Goal: Entertainment & Leisure: Consume media (video, audio)

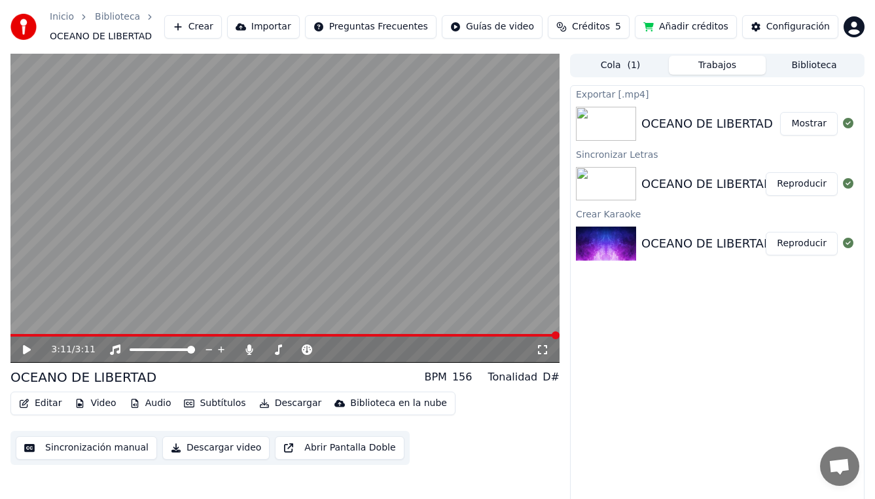
click at [51, 407] on button "Editar" at bounding box center [40, 403] width 53 height 18
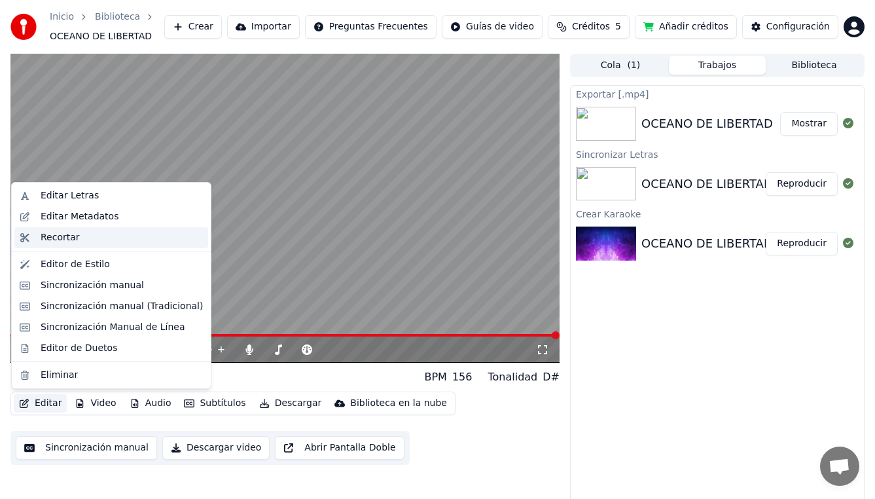
click at [83, 236] on div "Recortar" at bounding box center [122, 237] width 162 height 13
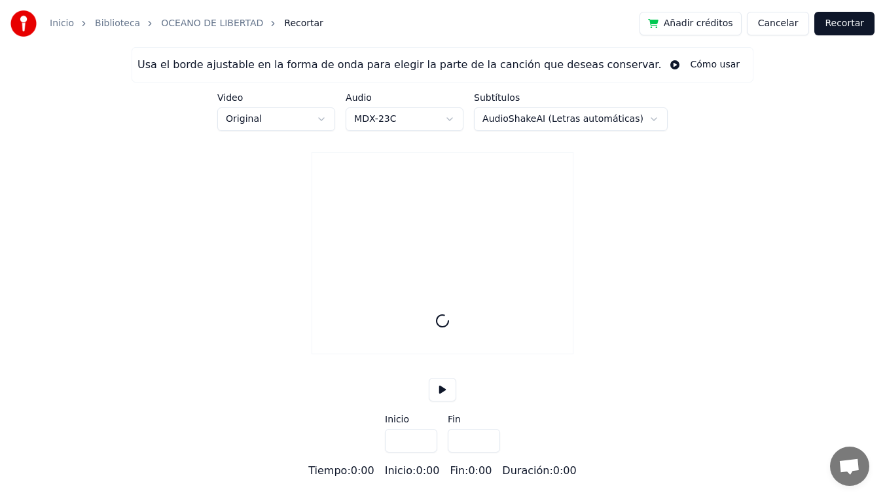
type input "*****"
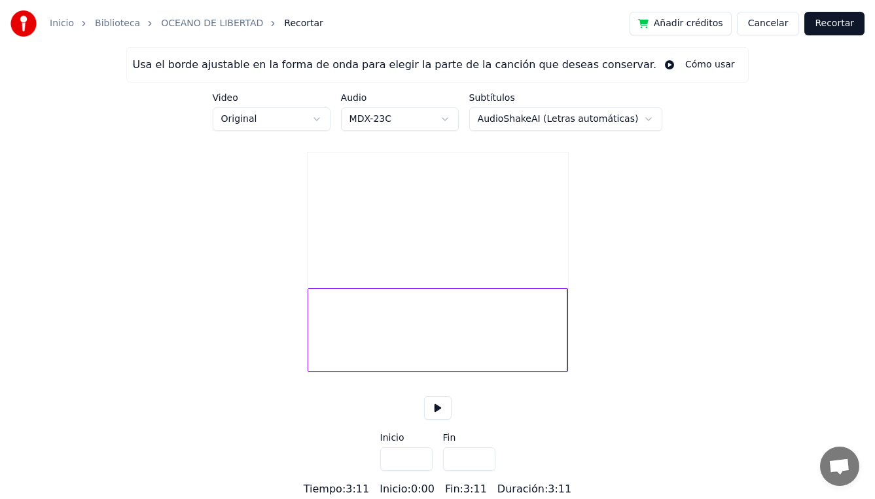
click at [513, 356] on div at bounding box center [438, 330] width 261 height 84
click at [777, 24] on button "Cancelar" at bounding box center [768, 24] width 63 height 24
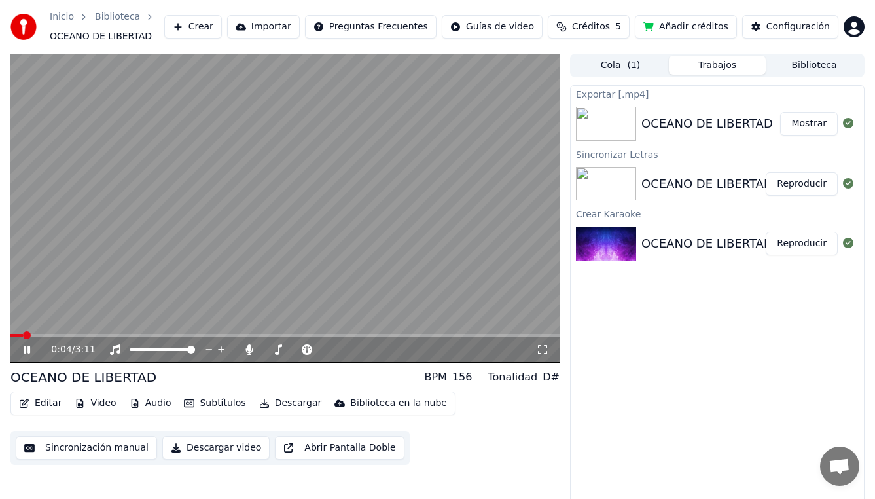
click at [28, 348] on icon at bounding box center [27, 350] width 7 height 8
click at [408, 337] on div "0:04 / 3:11" at bounding box center [284, 350] width 549 height 26
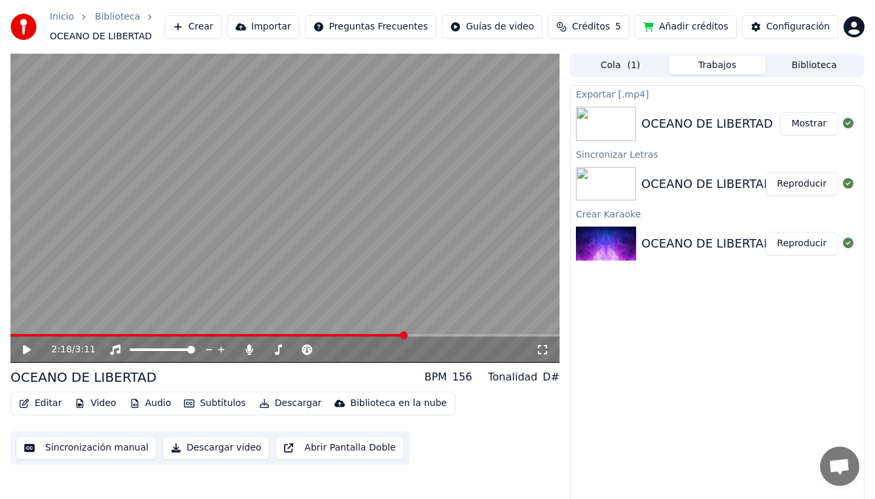
click at [404, 339] on span at bounding box center [404, 335] width 8 height 8
click at [284, 215] on video at bounding box center [284, 208] width 549 height 309
click at [274, 268] on video at bounding box center [284, 208] width 549 height 309
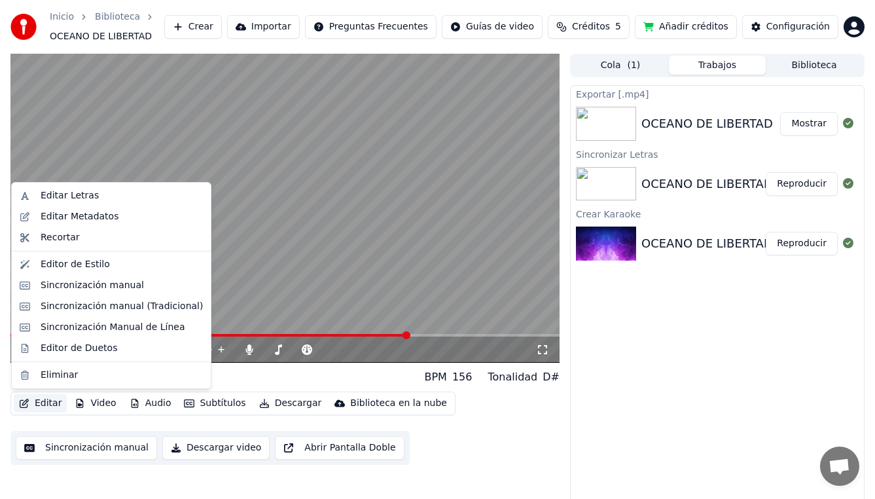
click at [52, 408] on button "Editar" at bounding box center [40, 403] width 53 height 18
click at [75, 262] on div "Editor de Estilo" at bounding box center [75, 264] width 69 height 13
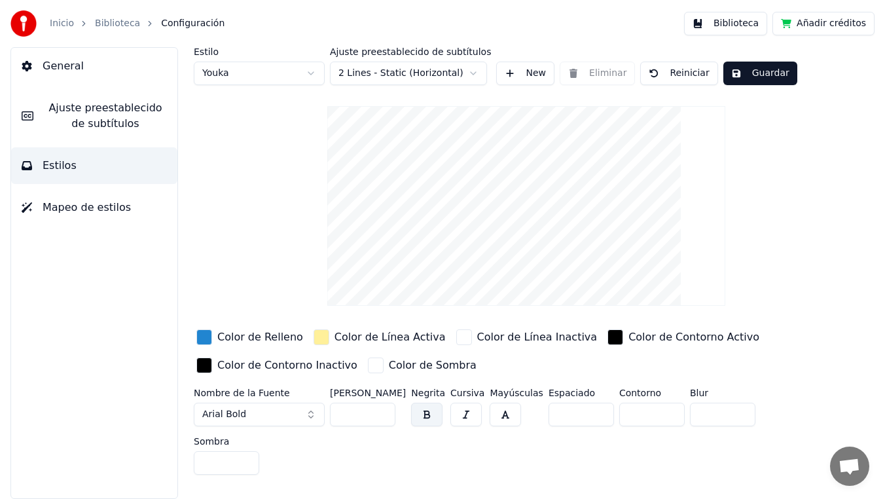
click at [85, 124] on span "Ajuste preestablecido de subtítulos" at bounding box center [105, 115] width 123 height 31
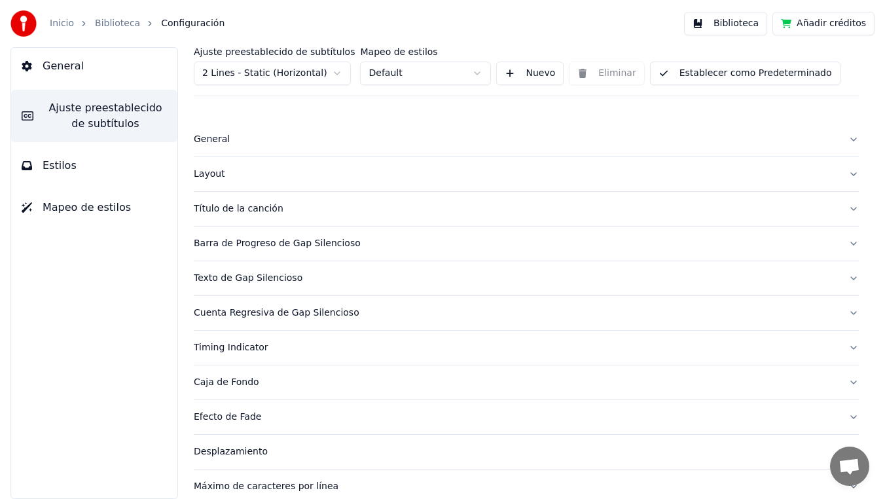
click at [276, 253] on button "Barra de Progreso de Gap Silencioso" at bounding box center [526, 244] width 665 height 34
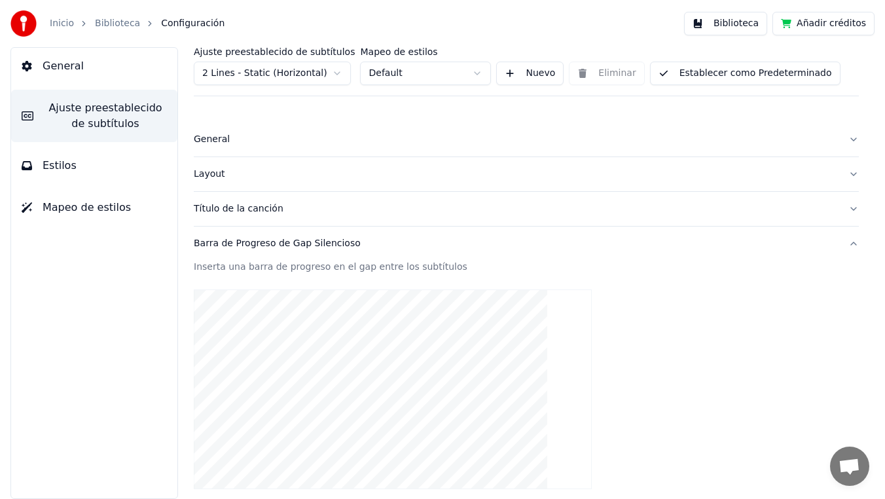
scroll to position [122, 0]
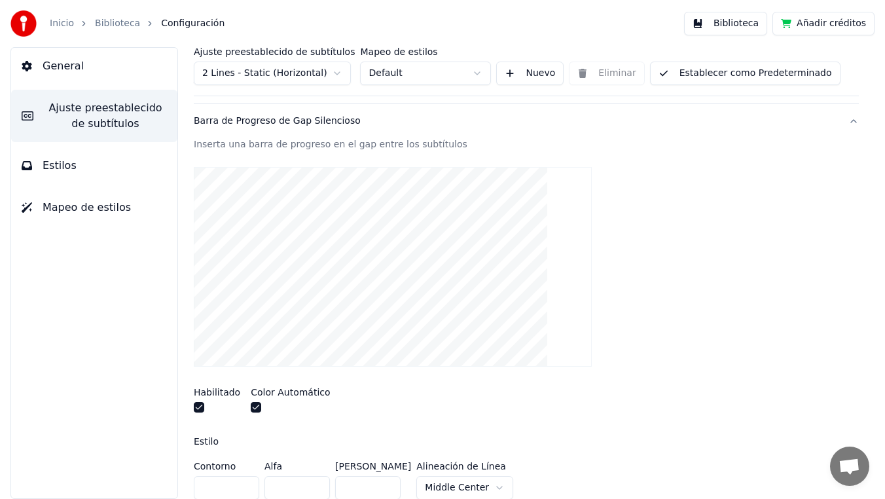
click at [200, 405] on button "button" at bounding box center [199, 407] width 10 height 10
click at [255, 408] on button "button" at bounding box center [256, 407] width 10 height 10
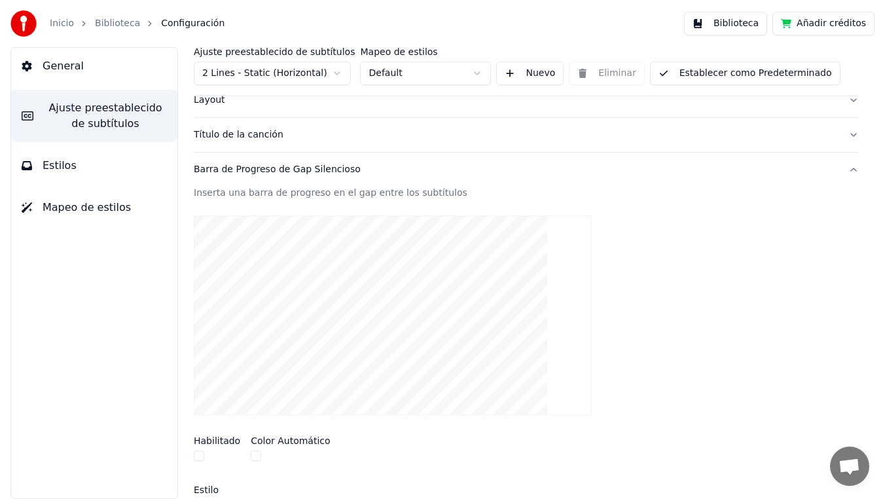
scroll to position [355, 0]
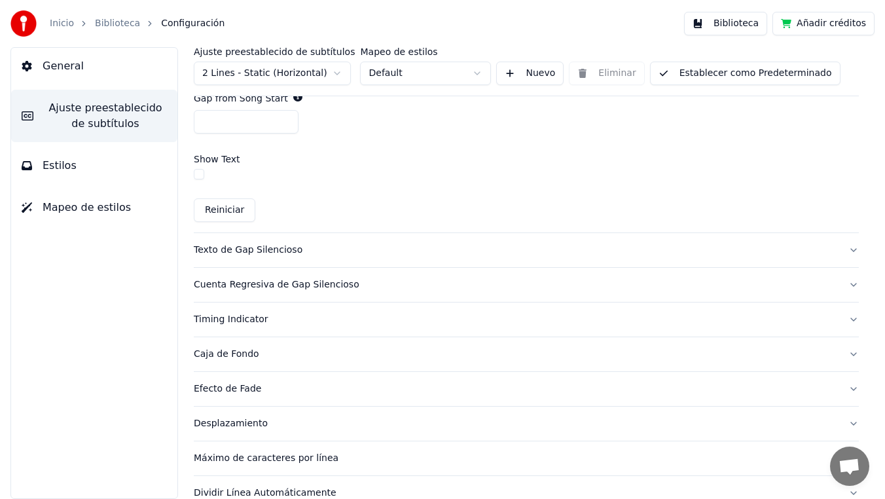
click at [209, 210] on button "Reiniciar" at bounding box center [225, 210] width 62 height 24
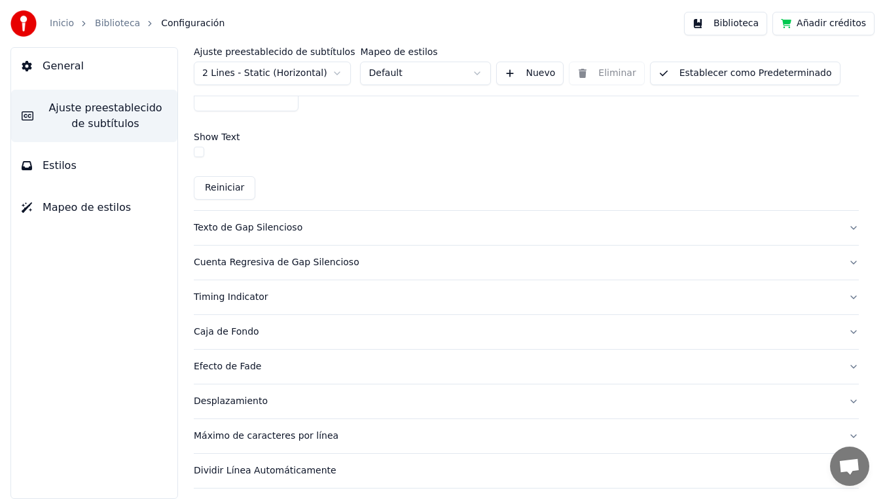
scroll to position [797, 0]
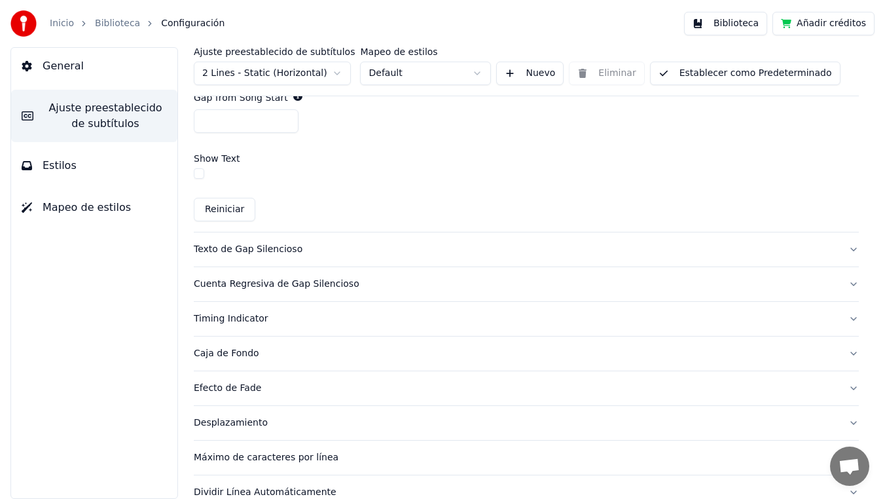
click at [235, 211] on button "Reiniciar" at bounding box center [225, 210] width 62 height 24
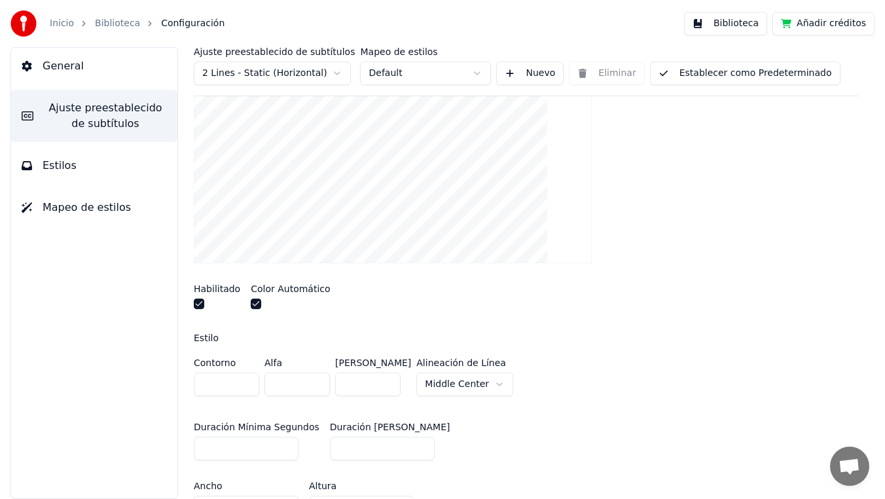
scroll to position [195, 0]
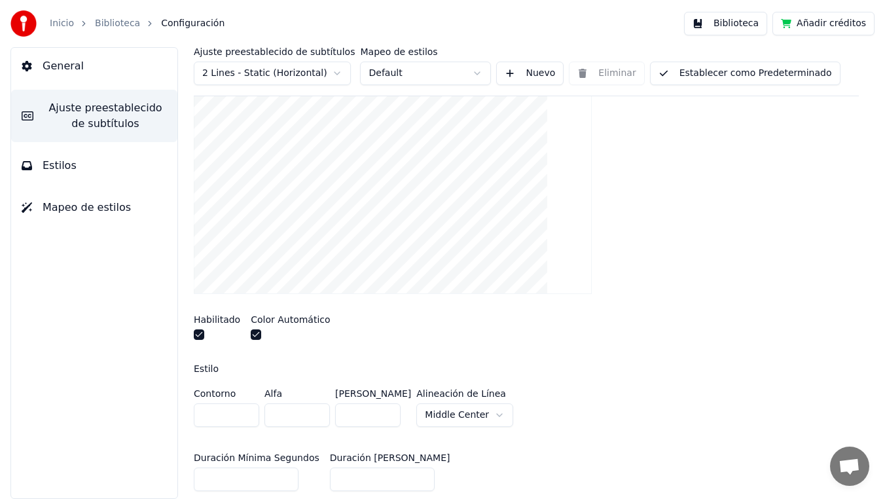
click at [199, 338] on button "button" at bounding box center [199, 334] width 10 height 10
click at [251, 337] on button "button" at bounding box center [256, 334] width 10 height 10
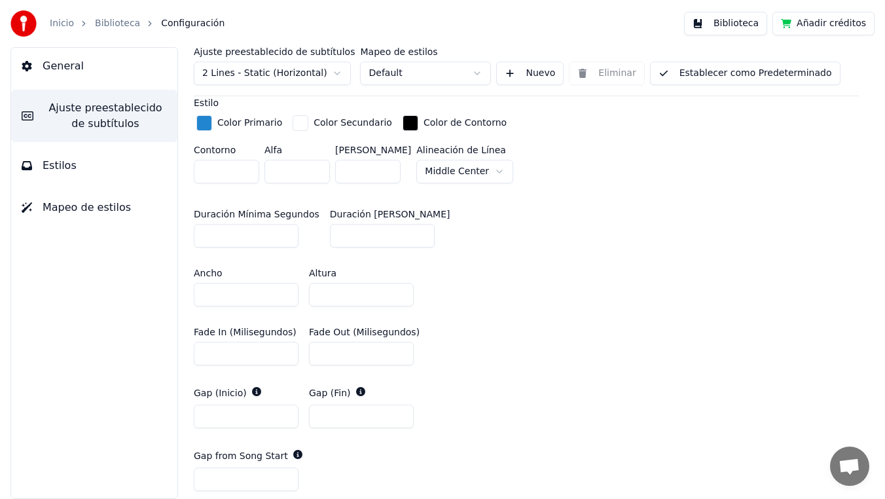
scroll to position [452, 0]
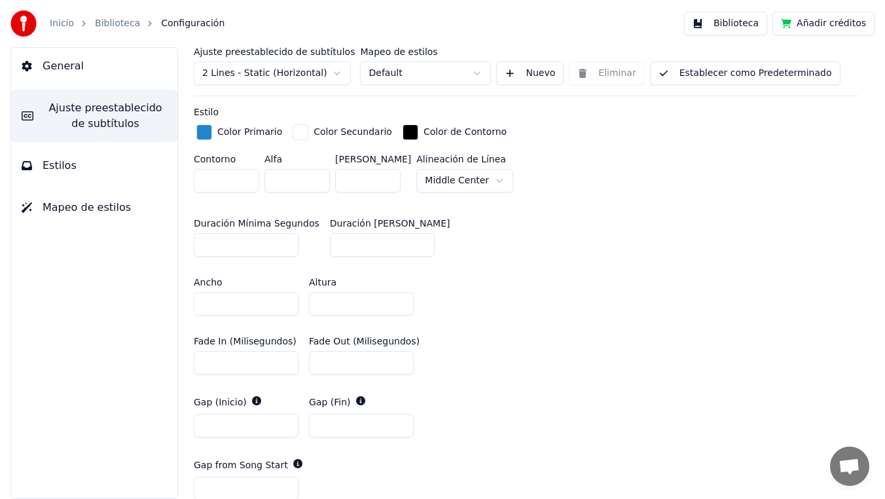
click at [709, 72] on button "Establecer como Predeterminado" at bounding box center [745, 74] width 191 height 24
click at [675, 73] on button "Establecer como Predeterminado" at bounding box center [745, 74] width 191 height 24
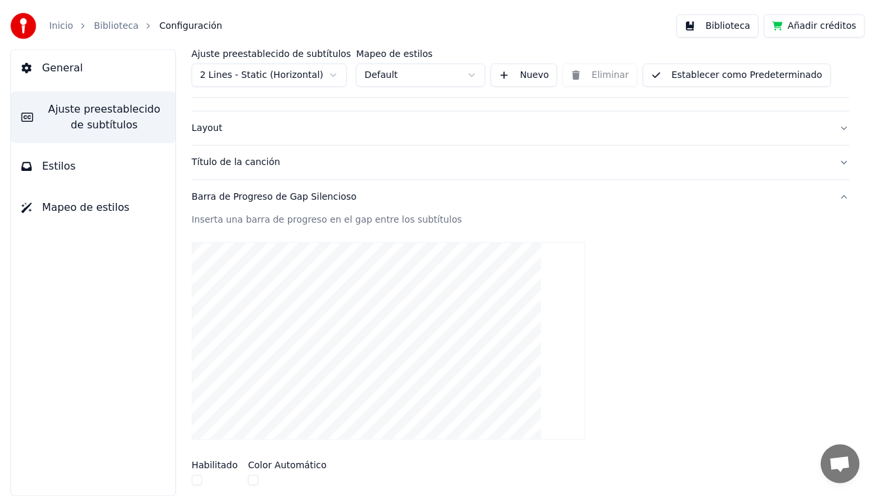
scroll to position [0, 0]
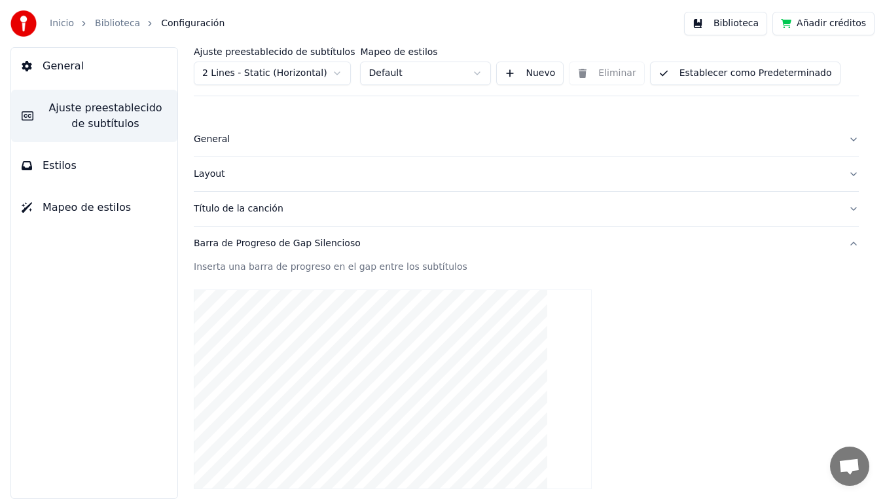
click at [59, 22] on link "Inicio" at bounding box center [62, 23] width 24 height 13
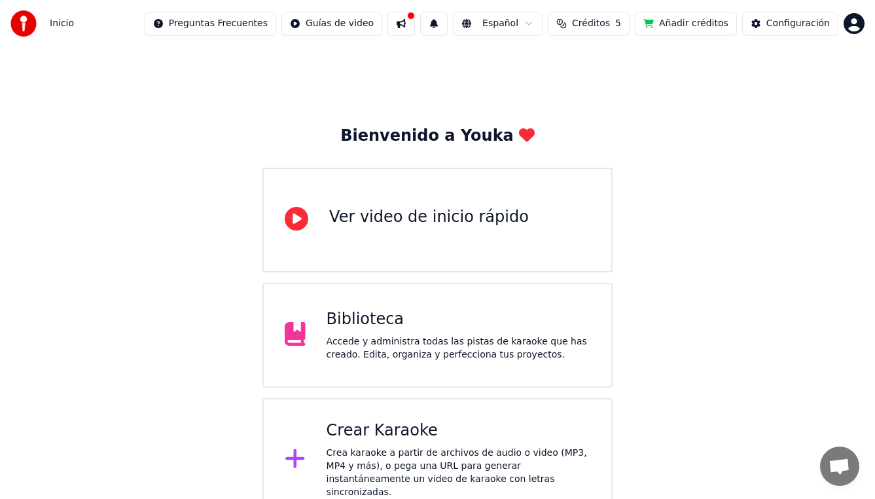
click at [413, 29] on button at bounding box center [402, 24] width 28 height 24
click at [354, 335] on div "Accede y administra todas las pistas de karaoke que has creado. Edita, organiza…" at bounding box center [459, 348] width 264 height 26
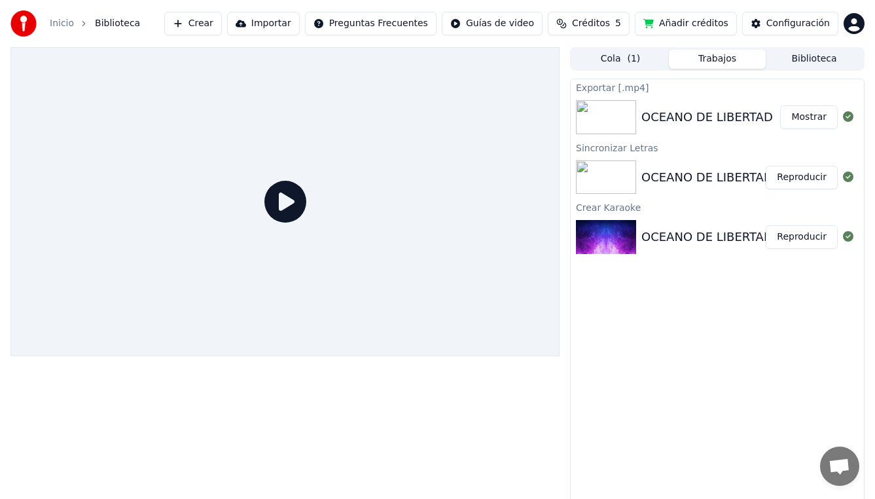
click at [299, 197] on icon at bounding box center [286, 202] width 42 height 42
click at [293, 202] on icon at bounding box center [286, 202] width 42 height 42
click at [673, 105] on div "OCEANO DE LIBERTAD Mostrar" at bounding box center [717, 117] width 293 height 45
click at [805, 117] on button "Mostrar" at bounding box center [810, 117] width 58 height 24
click at [661, 230] on div "OCEANO DE LIBERTAD" at bounding box center [708, 237] width 132 height 18
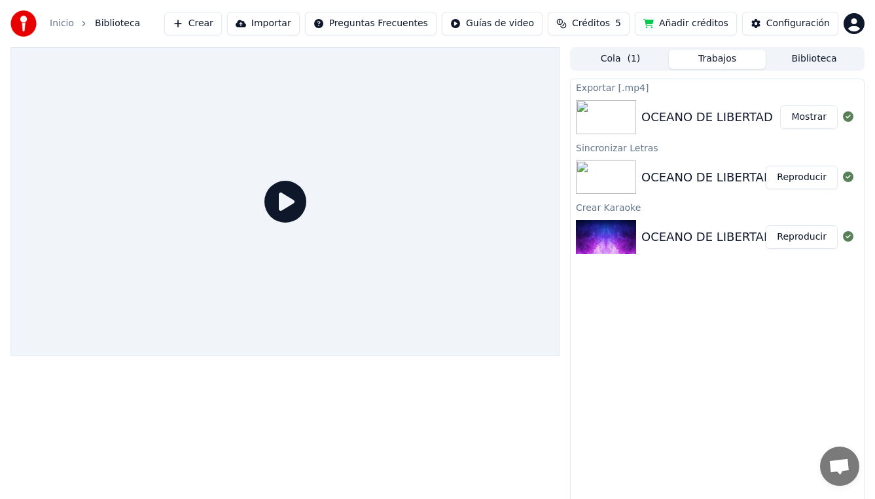
click at [693, 177] on div "OCEANO DE LIBERTAD" at bounding box center [708, 177] width 132 height 18
click at [806, 175] on button "Reproducir" at bounding box center [802, 178] width 72 height 24
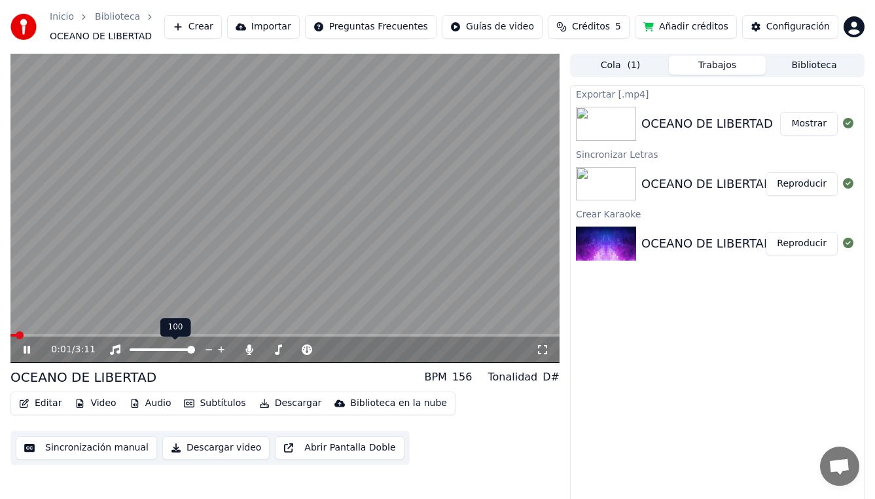
click at [148, 348] on span at bounding box center [162, 349] width 65 height 3
click at [143, 353] on div at bounding box center [174, 349] width 105 height 13
click at [162, 352] on div at bounding box center [174, 349] width 105 height 13
click at [166, 349] on span at bounding box center [162, 349] width 65 height 3
click at [174, 349] on span at bounding box center [162, 349] width 65 height 3
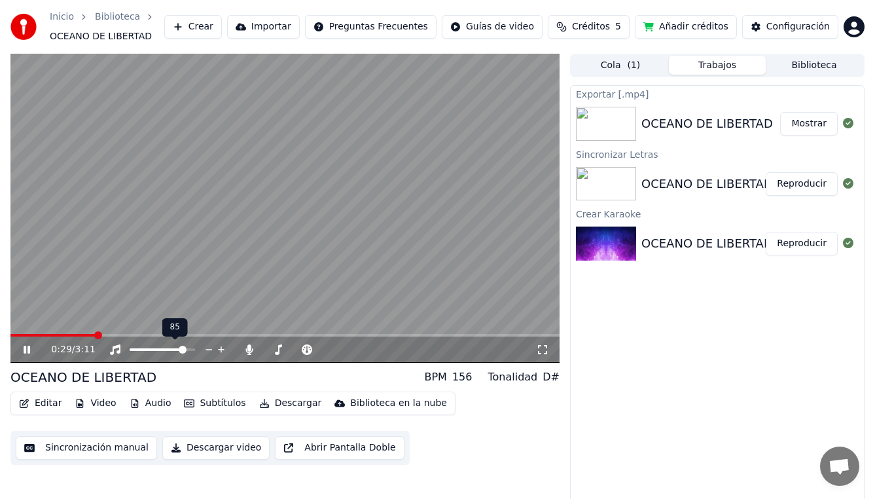
click at [185, 349] on span at bounding box center [183, 350] width 8 height 8
click at [195, 348] on span at bounding box center [191, 350] width 8 height 8
click at [386, 337] on span at bounding box center [284, 335] width 549 height 3
click at [28, 348] on icon at bounding box center [27, 350] width 7 height 8
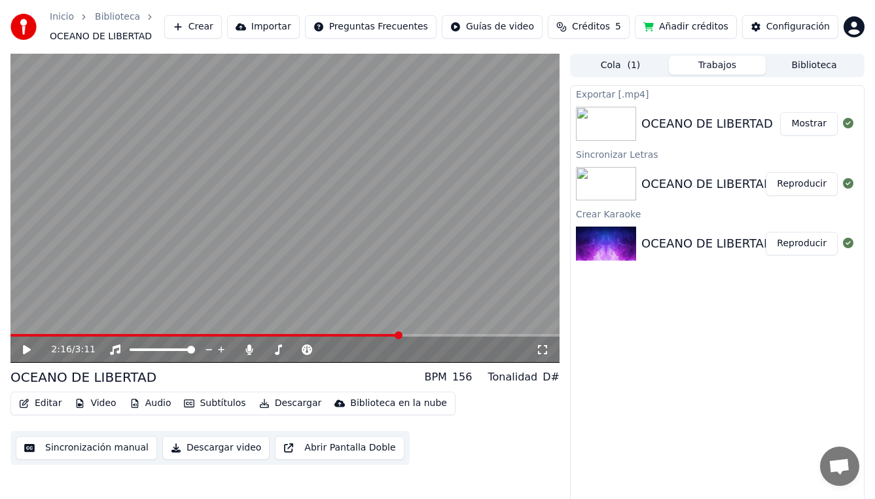
click at [111, 449] on button "Sincronización manual" at bounding box center [86, 448] width 141 height 24
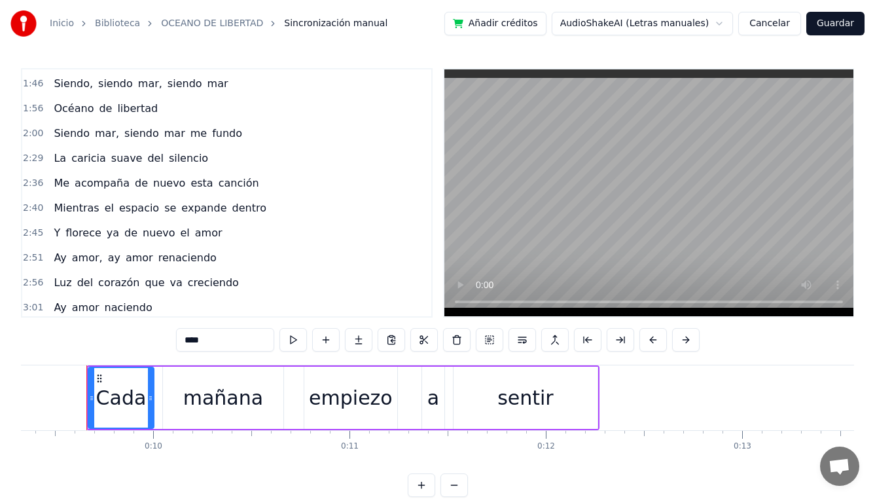
scroll to position [425, 0]
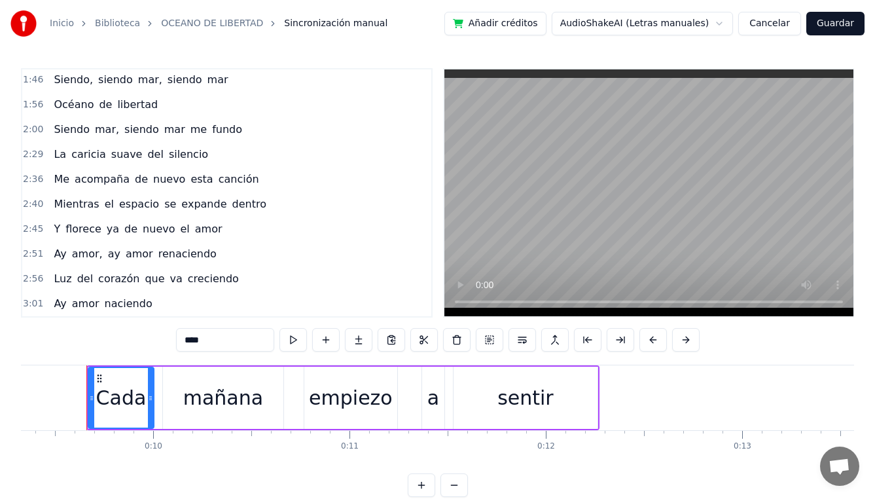
click at [173, 137] on div "Siendo mar, siendo mar me fundo" at bounding box center [147, 130] width 199 height 24
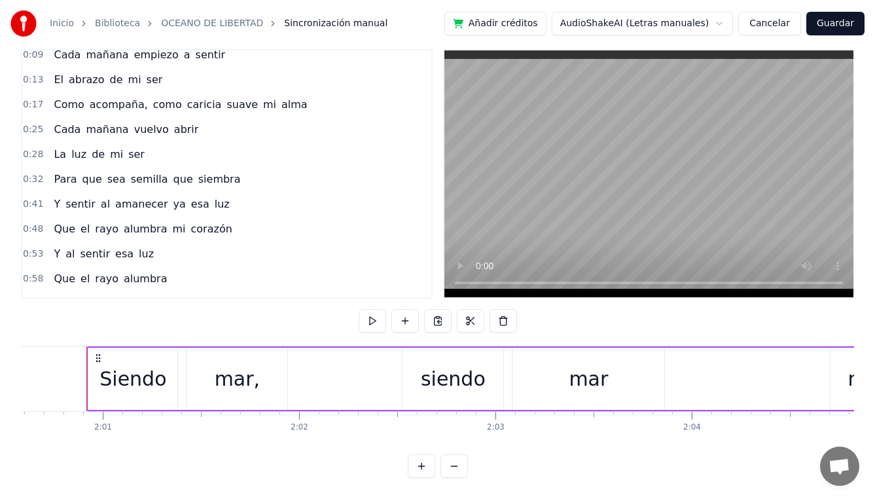
scroll to position [0, 0]
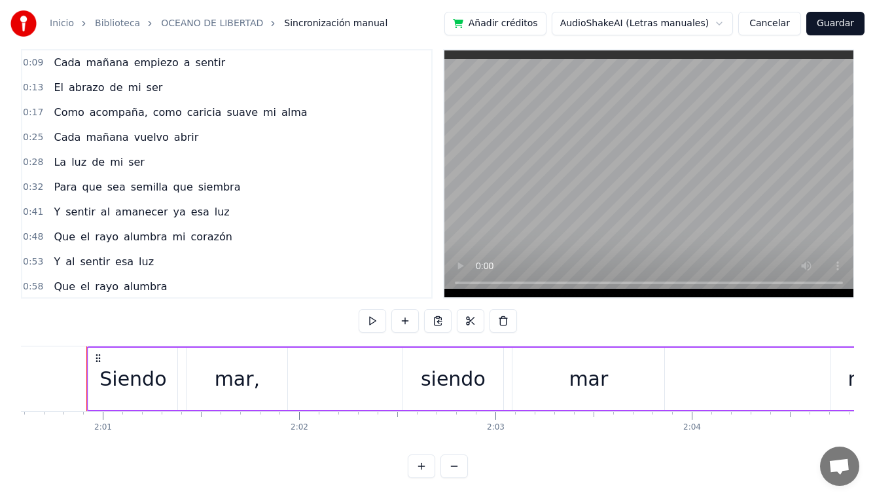
click at [200, 26] on link "OCEANO DE LIBERTAD" at bounding box center [212, 23] width 102 height 13
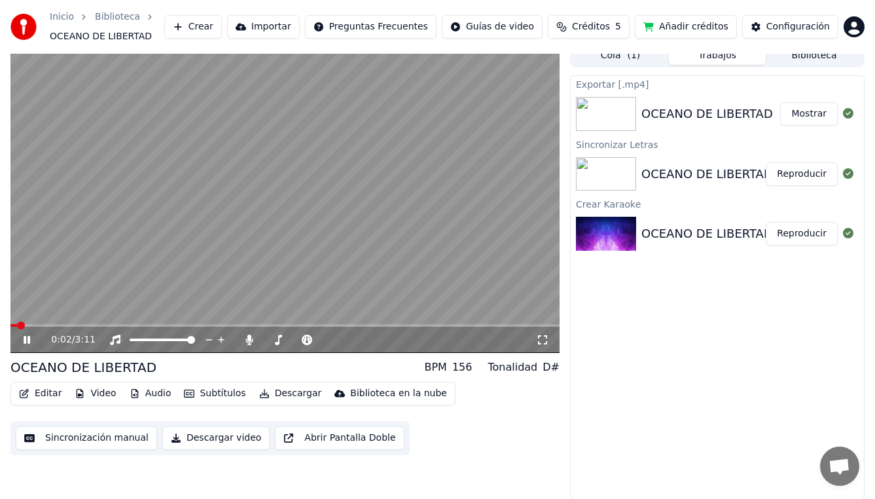
click at [26, 342] on icon at bounding box center [36, 340] width 30 height 10
click at [356, 340] on icon at bounding box center [356, 339] width 12 height 13
click at [382, 339] on icon at bounding box center [384, 340] width 7 height 7
click at [30, 337] on icon at bounding box center [36, 340] width 30 height 10
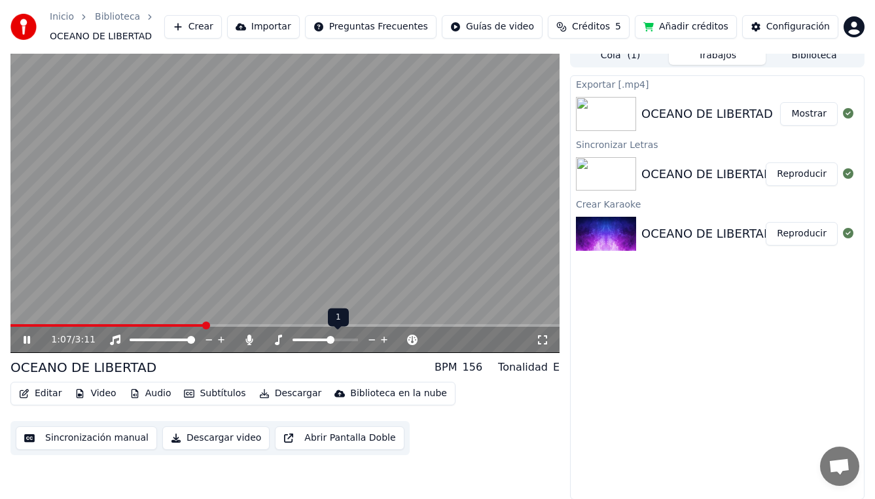
click at [384, 340] on icon at bounding box center [384, 340] width 7 height 7
click at [376, 335] on icon at bounding box center [372, 339] width 12 height 13
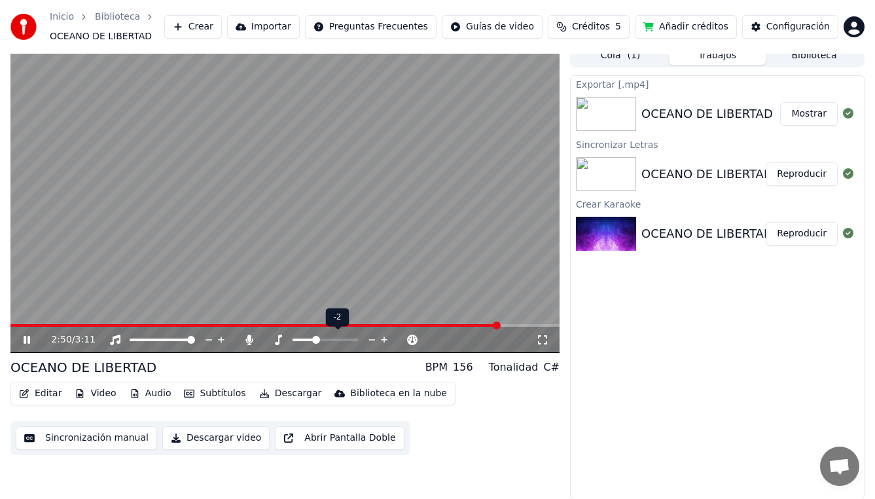
click at [385, 341] on icon at bounding box center [384, 339] width 12 height 13
click at [35, 342] on icon at bounding box center [36, 340] width 30 height 10
click at [581, 32] on span "Créditos" at bounding box center [591, 26] width 38 height 13
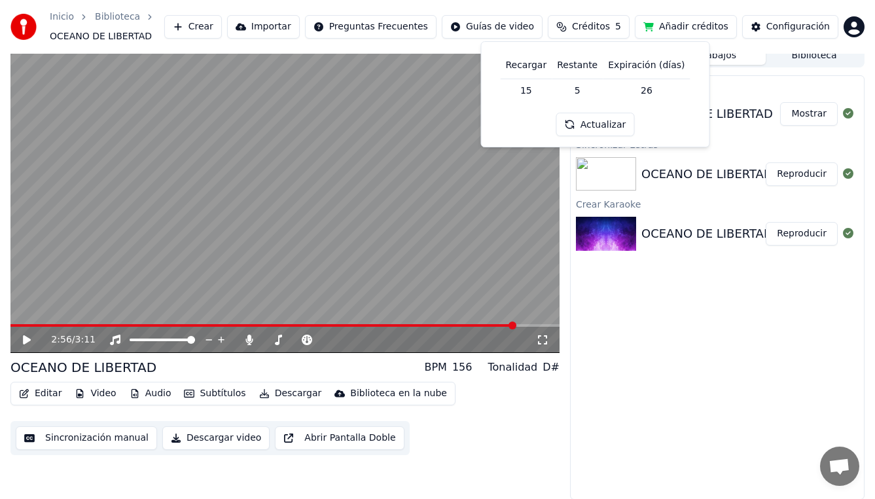
click at [579, 133] on button "Actualizar" at bounding box center [596, 125] width 78 height 24
click at [677, 21] on button "Añadir créditos" at bounding box center [686, 27] width 102 height 24
